Goal: Find specific page/section: Find specific page/section

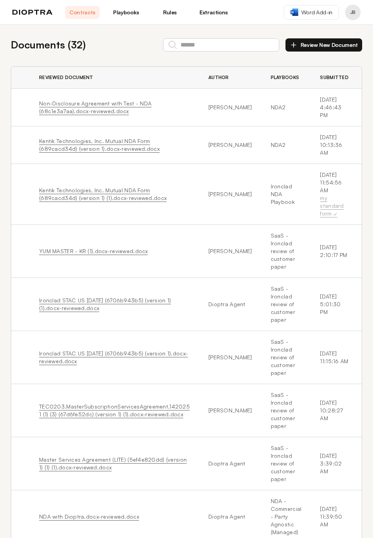
click at [46, 9] on div "Contracts Playbooks Rules Extractions" at bounding box center [121, 12] width 218 height 13
click at [45, 14] on img at bounding box center [32, 12] width 40 height 5
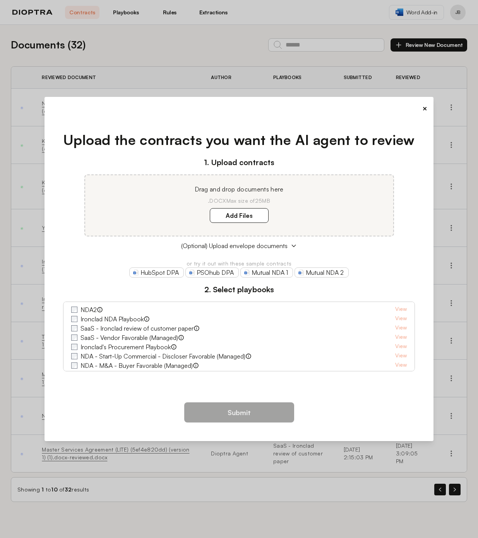
click at [373, 110] on button "×" at bounding box center [425, 108] width 5 height 11
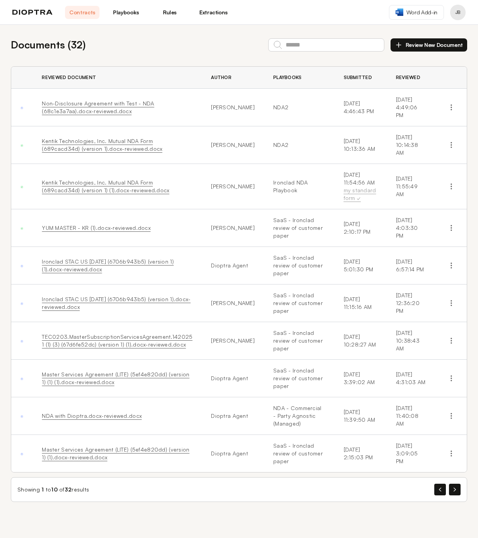
click at [373, 12] on button "Profile menu" at bounding box center [457, 12] width 15 height 15
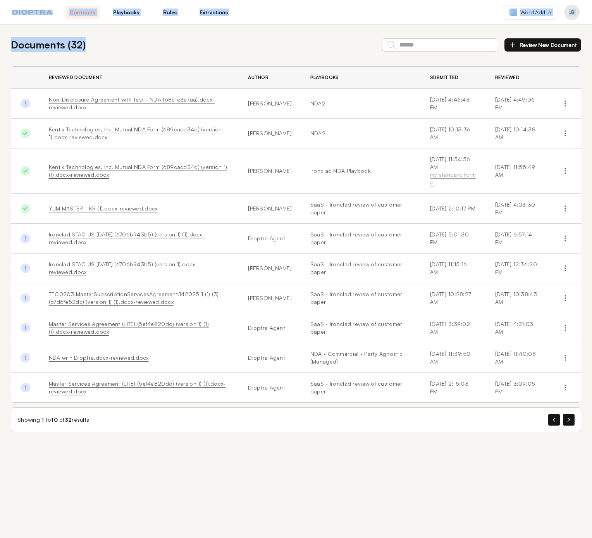
drag, startPoint x: 228, startPoint y: 47, endPoint x: 405, endPoint y: 543, distance: 526.0
click at [373, 537] on html "Contracts Playbooks Rules Extractions Word Add-in JB Documents ( 32 ) Review Ne…" at bounding box center [296, 269] width 592 height 538
click at [373, 449] on div "Documents ( 32 ) Review New Document Reviewed Document Author Playbooks Submitt…" at bounding box center [296, 281] width 592 height 513
click at [373, 415] on button "button" at bounding box center [569, 420] width 12 height 12
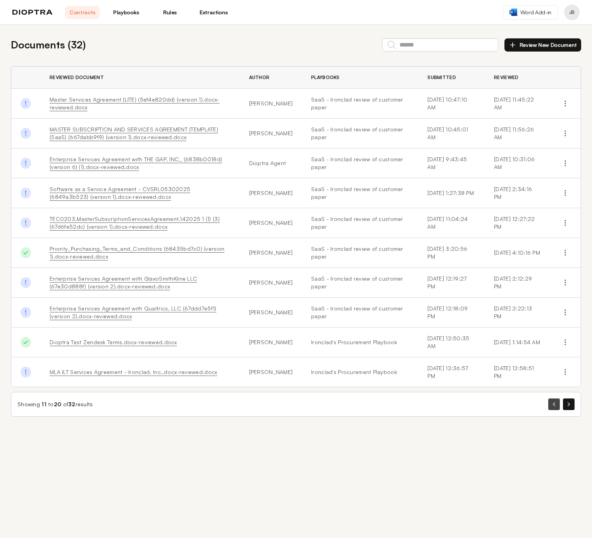
click at [373, 406] on button "button" at bounding box center [554, 404] width 12 height 12
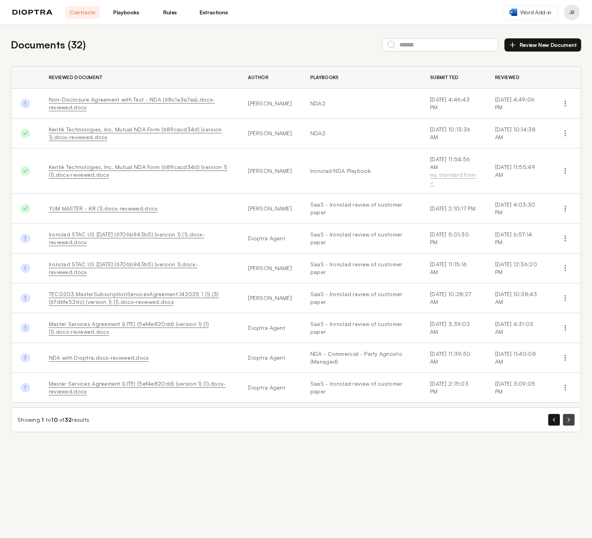
click at [373, 414] on button "button" at bounding box center [569, 420] width 12 height 12
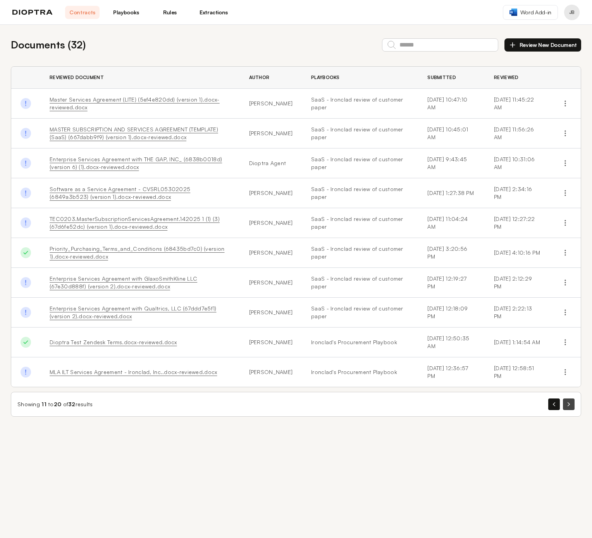
click at [373, 403] on button "button" at bounding box center [569, 404] width 12 height 12
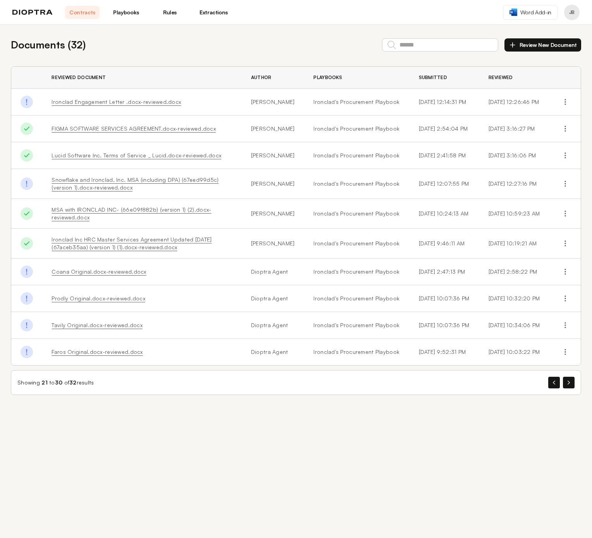
click at [373, 384] on icon "button" at bounding box center [568, 382] width 2 height 4
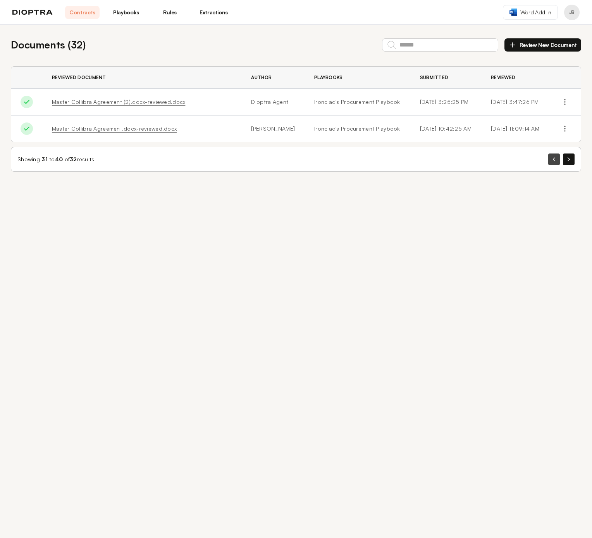
click at [373, 159] on div "Showing 31 to 40 of 32 results" at bounding box center [296, 159] width 570 height 25
